Goal: Transaction & Acquisition: Subscribe to service/newsletter

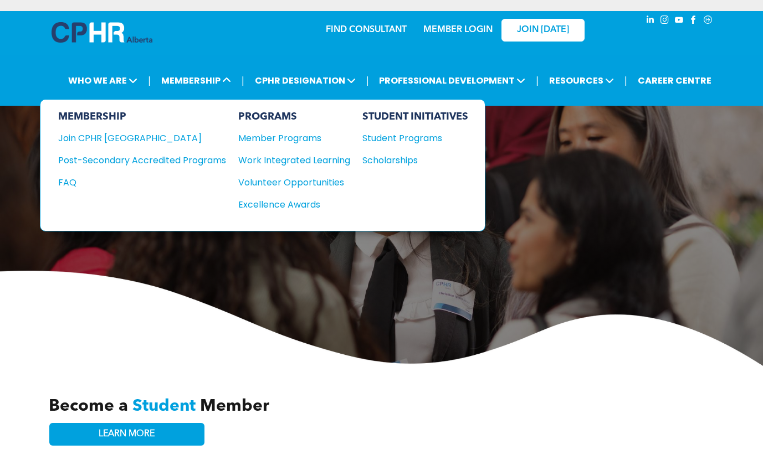
click at [138, 137] on div "Join CPHR [GEOGRAPHIC_DATA]" at bounding box center [133, 138] width 151 height 14
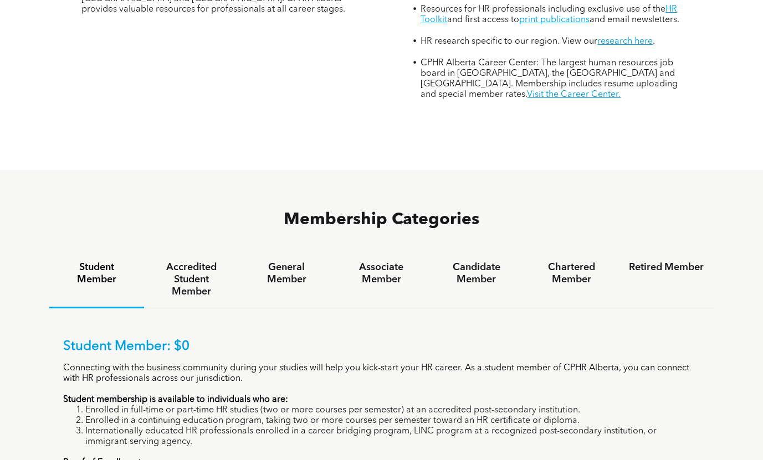
scroll to position [609, 0]
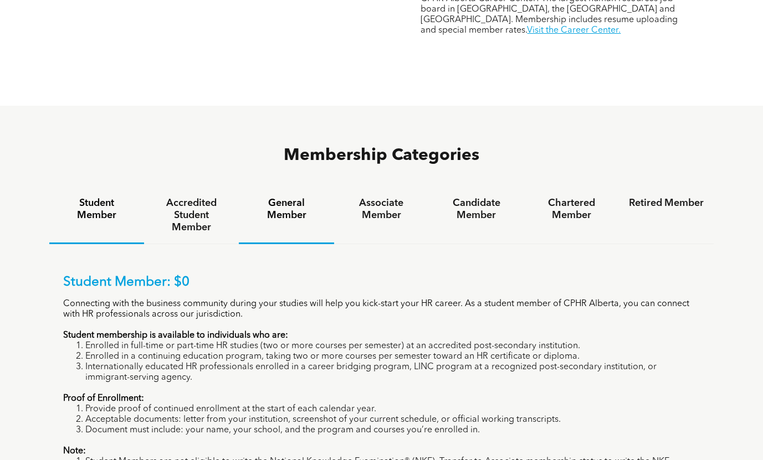
click at [275, 197] on h4 "General Member" at bounding box center [286, 209] width 75 height 24
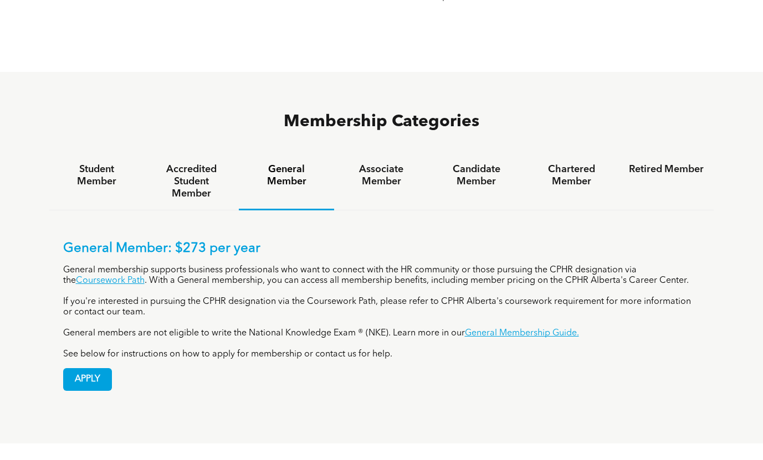
scroll to position [720, 0]
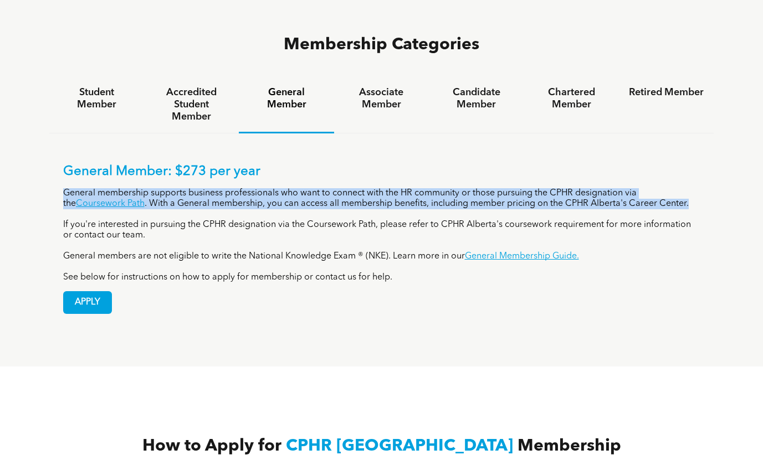
drag, startPoint x: 64, startPoint y: 137, endPoint x: 706, endPoint y: 155, distance: 642.6
click at [706, 155] on div "General Member: $273 per year General membership supports business professional…" at bounding box center [381, 230] width 665 height 194
copy p "General membership supports business professionals who want to connect with the…"
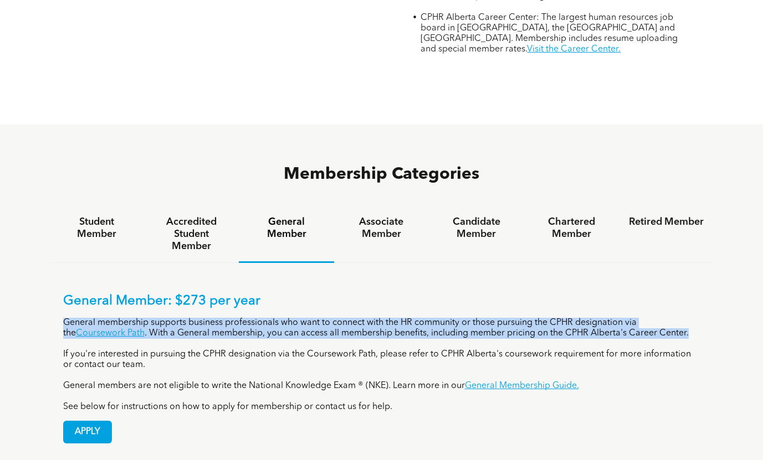
scroll to position [576, 0]
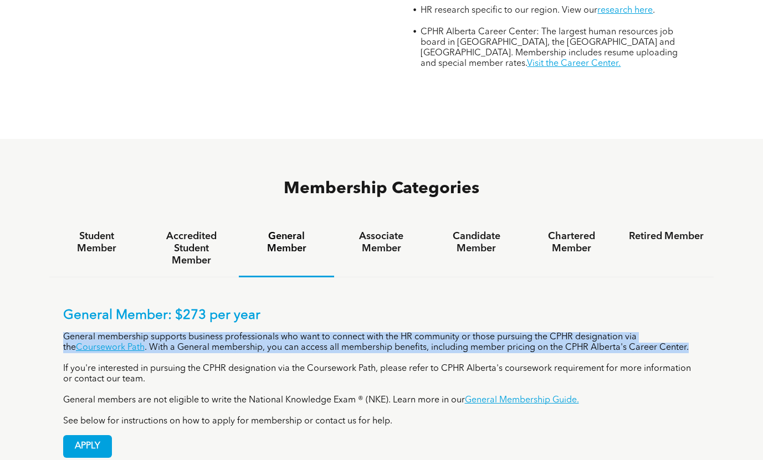
click at [187, 277] on div "General Member: $273 per year General membership supports business professional…" at bounding box center [381, 374] width 665 height 194
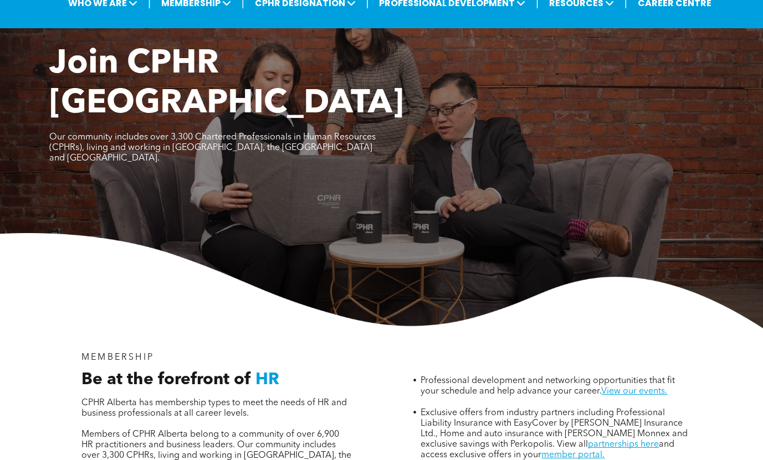
scroll to position [0, 0]
